Goal: Task Accomplishment & Management: Complete application form

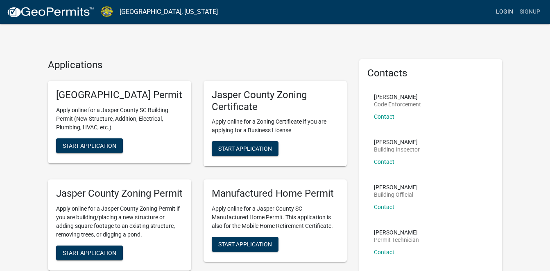
click at [502, 12] on link "Login" at bounding box center [505, 12] width 24 height 16
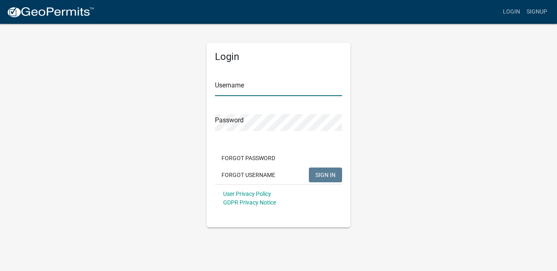
click at [232, 86] on input "Username" at bounding box center [278, 87] width 127 height 17
type input "bm008"
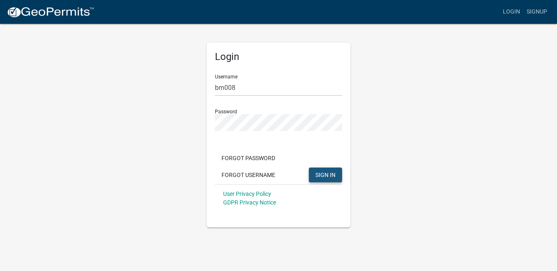
click at [323, 176] on span "SIGN IN" at bounding box center [325, 174] width 20 height 7
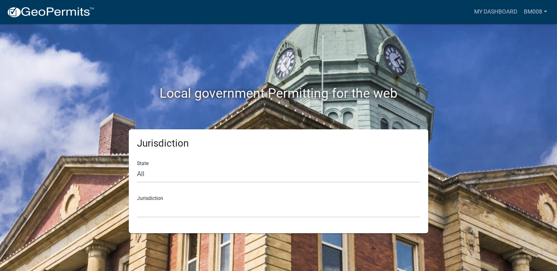
click at [144, 164] on div "State All [US_STATE] [US_STATE] [US_STATE] [US_STATE] [US_STATE] [US_STATE] [US…" at bounding box center [278, 168] width 283 height 28
click at [144, 173] on select "All [US_STATE] [US_STATE] [US_STATE] [US_STATE] [US_STATE] [US_STATE] [US_STATE…" at bounding box center [278, 174] width 283 height 17
select select "[US_STATE]"
click at [137, 166] on select "All [US_STATE] [US_STATE] [US_STATE] [US_STATE] [US_STATE] [US_STATE] [US_STATE…" at bounding box center [278, 174] width 283 height 17
click at [158, 200] on div "Jurisdiction [GEOGRAPHIC_DATA], [US_STATE] [GEOGRAPHIC_DATA], [US_STATE]" at bounding box center [278, 203] width 283 height 28
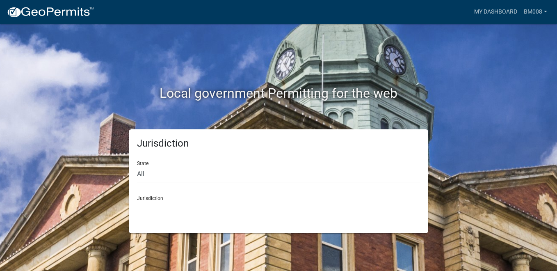
click at [158, 196] on div "Jurisdiction [GEOGRAPHIC_DATA], [US_STATE] [GEOGRAPHIC_DATA], [US_STATE]" at bounding box center [278, 203] width 283 height 28
click at [153, 198] on div "Jurisdiction [GEOGRAPHIC_DATA], [US_STATE] [GEOGRAPHIC_DATA], [US_STATE]" at bounding box center [278, 203] width 283 height 28
click at [257, 209] on select "[GEOGRAPHIC_DATA], [US_STATE] [GEOGRAPHIC_DATA], [US_STATE]" at bounding box center [278, 208] width 283 height 17
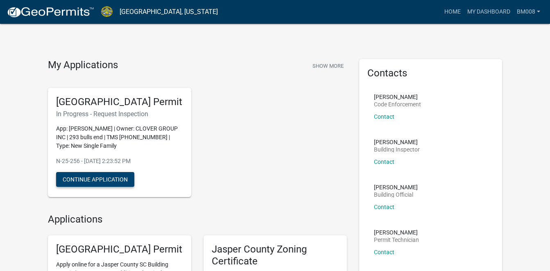
click at [104, 186] on button "Continue Application" at bounding box center [95, 179] width 78 height 15
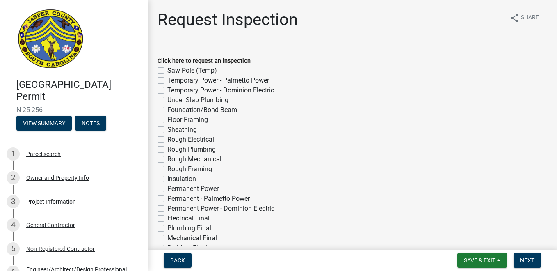
click at [167, 130] on label "Sheathing" at bounding box center [182, 130] width 30 height 10
click at [167, 130] on input "Sheathing" at bounding box center [169, 127] width 5 height 5
checkbox input "true"
checkbox input "false"
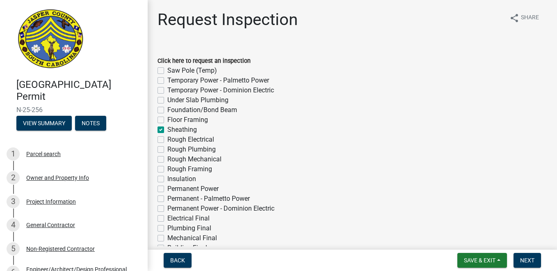
checkbox input "false"
checkbox input "true"
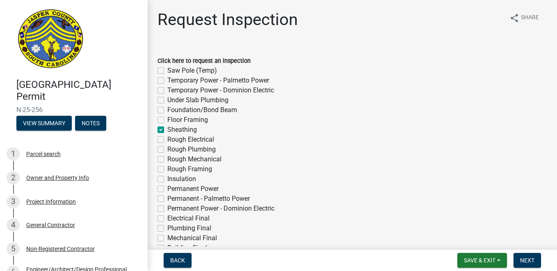
checkbox input "false"
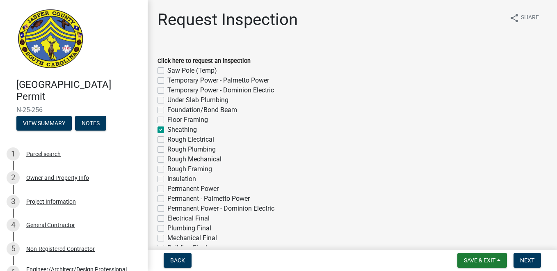
checkbox input "false"
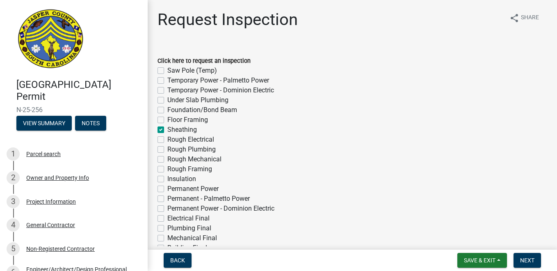
checkbox input "false"
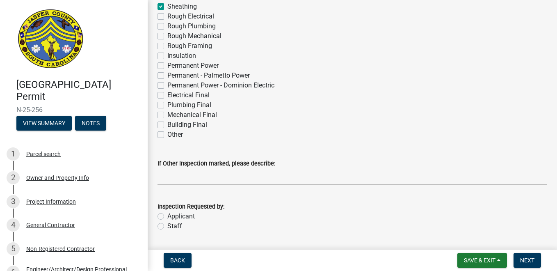
scroll to position [147, 0]
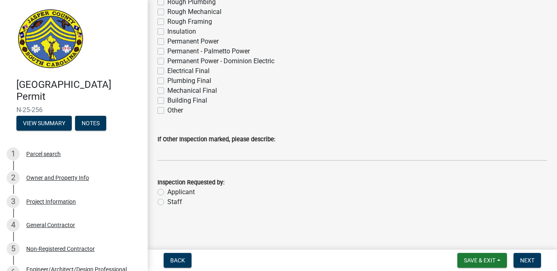
click at [167, 191] on label "Applicant" at bounding box center [180, 192] width 27 height 10
click at [167, 191] on input "Applicant" at bounding box center [169, 189] width 5 height 5
radio input "true"
click at [525, 259] on span "Next" at bounding box center [527, 260] width 14 height 7
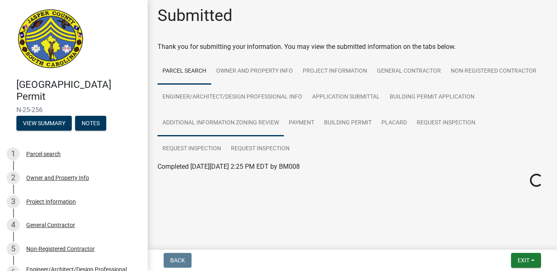
scroll to position [0, 0]
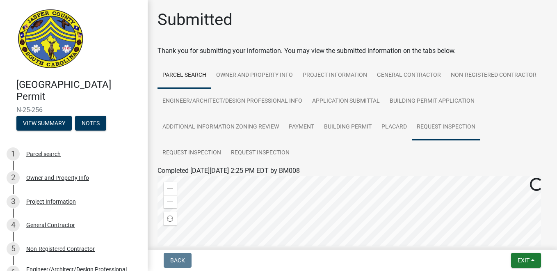
click at [433, 125] on link "Request Inspection" at bounding box center [446, 127] width 68 height 26
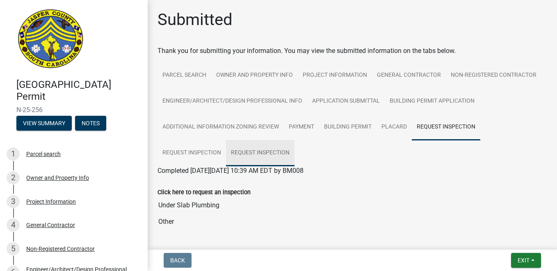
click at [265, 150] on link "Request Inspection" at bounding box center [260, 153] width 68 height 26
